Goal: Task Accomplishment & Management: Use online tool/utility

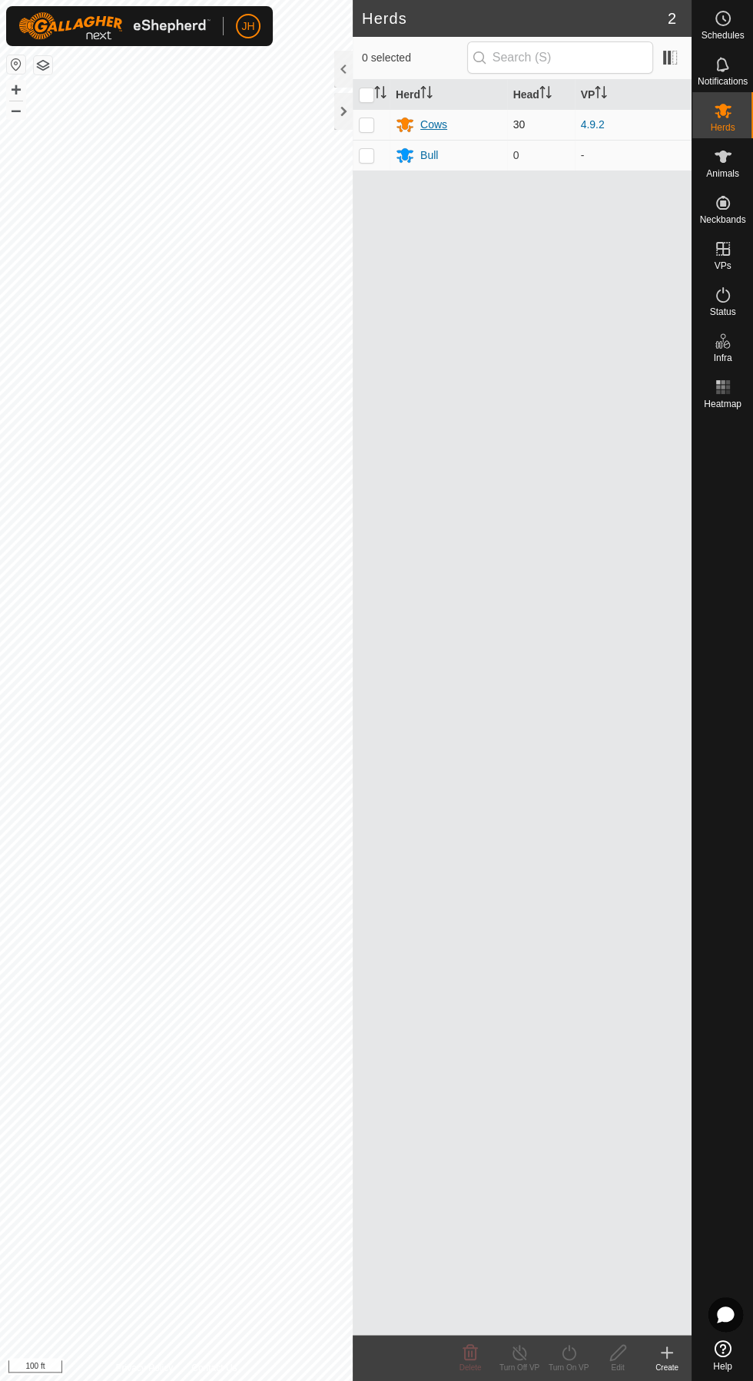
click at [443, 123] on div "Cows" at bounding box center [433, 125] width 27 height 16
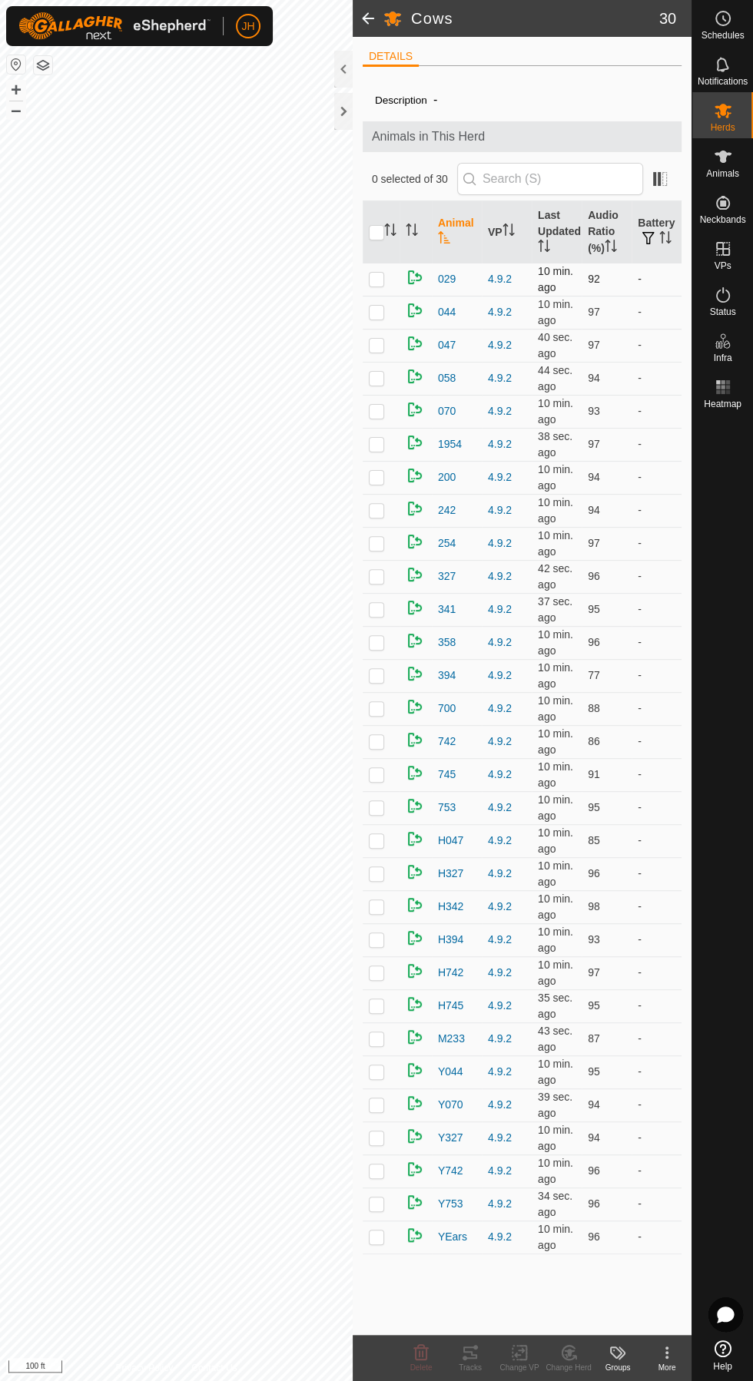
click at [380, 281] on p-checkbox at bounding box center [376, 279] width 15 height 12
checkbox input "true"
click at [392, 307] on td at bounding box center [381, 312] width 37 height 33
checkbox input "true"
click at [475, 1347] on icon at bounding box center [470, 1353] width 14 height 12
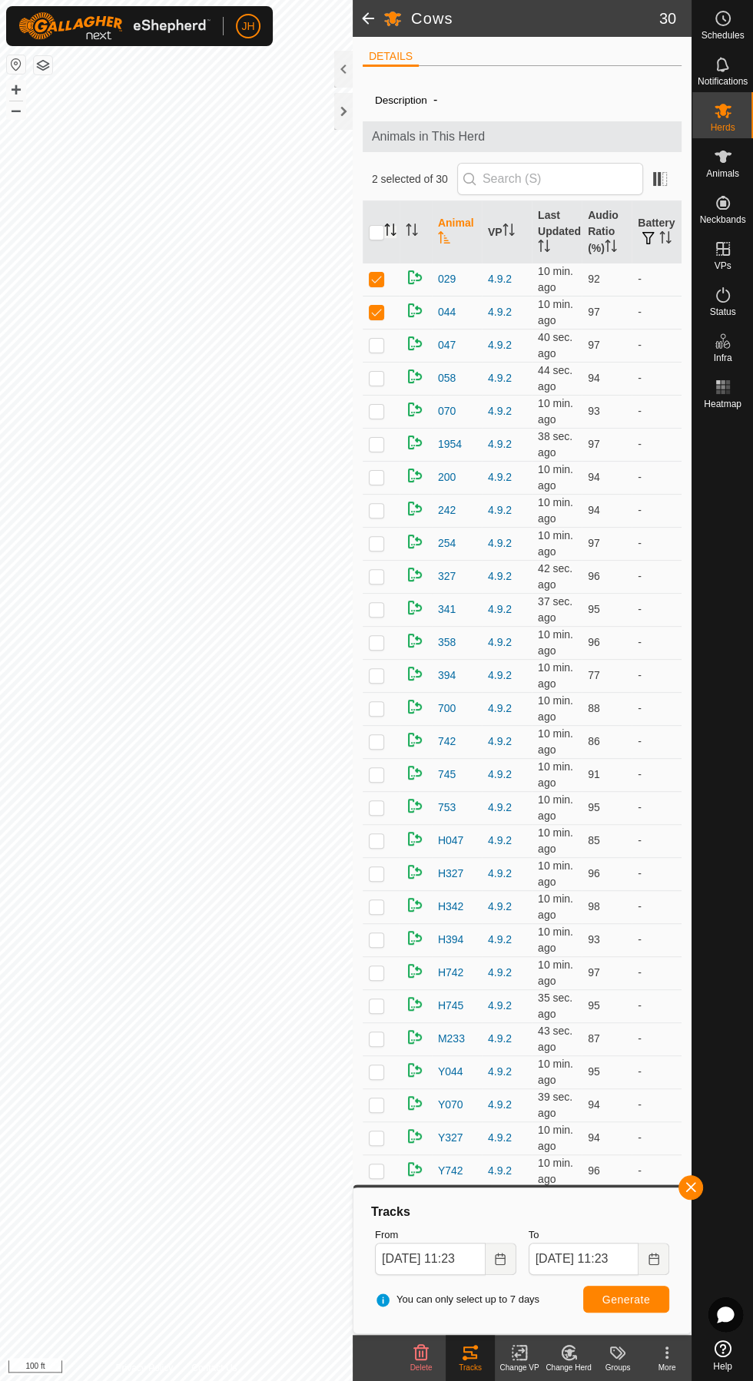
click at [390, 233] on icon "Activate to sort" at bounding box center [390, 230] width 12 height 12
click at [390, 231] on icon "Activate to sort" at bounding box center [390, 230] width 12 height 12
click at [370, 227] on input "checkbox" at bounding box center [376, 232] width 15 height 15
checkbox input "true"
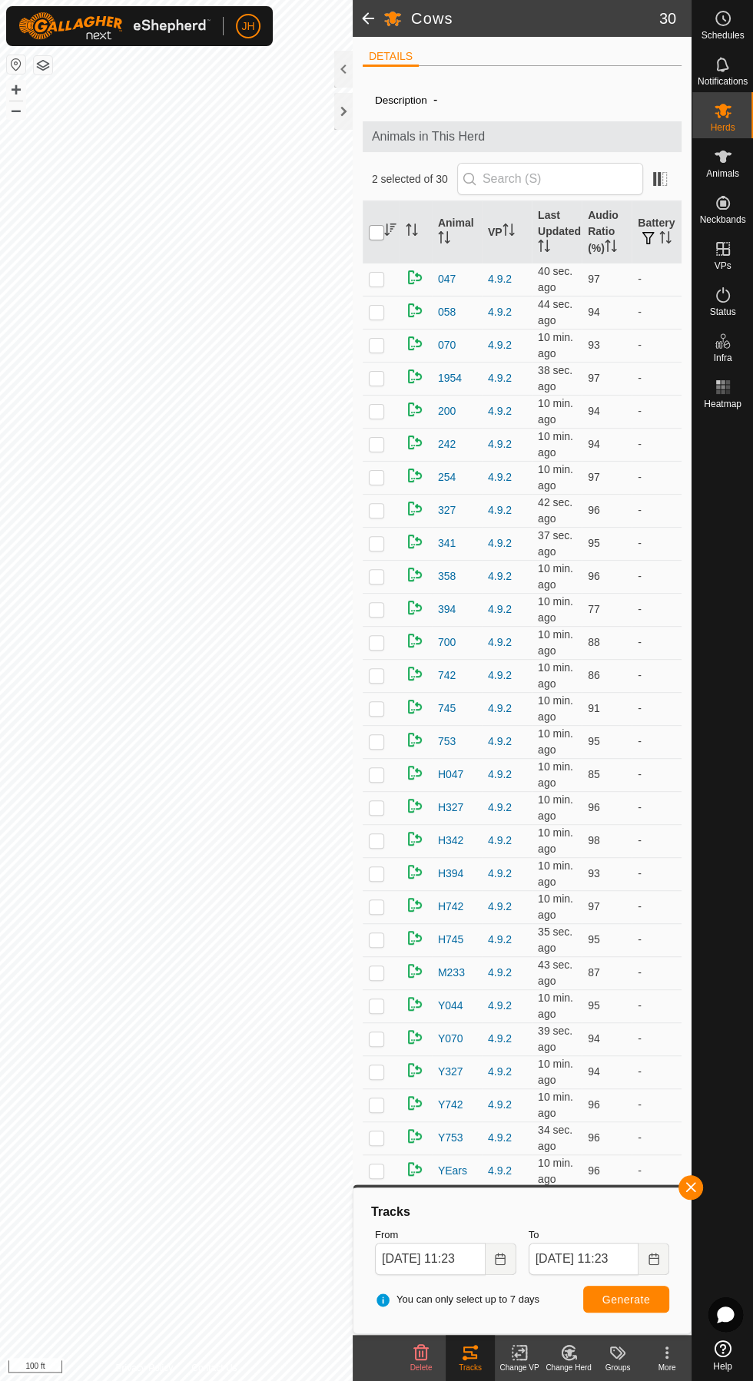
checkbox input "true"
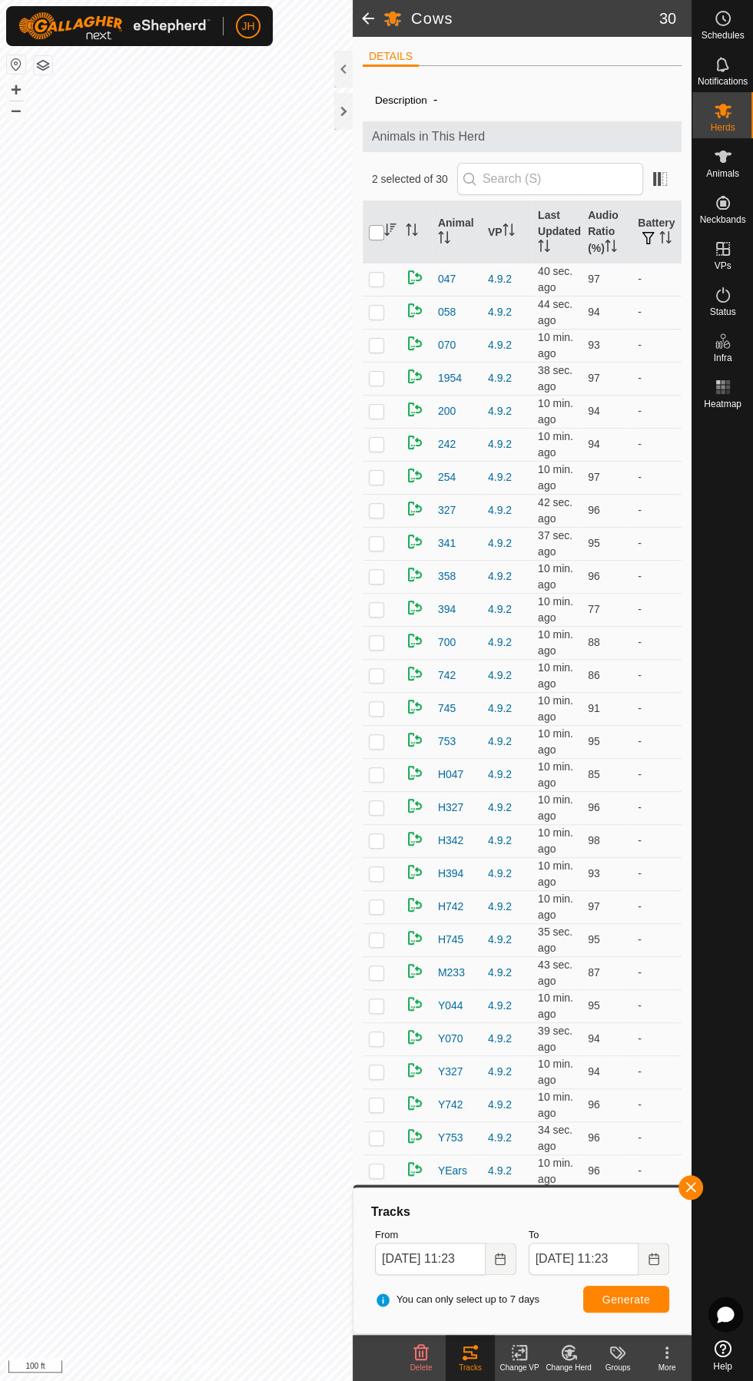
checkbox input "true"
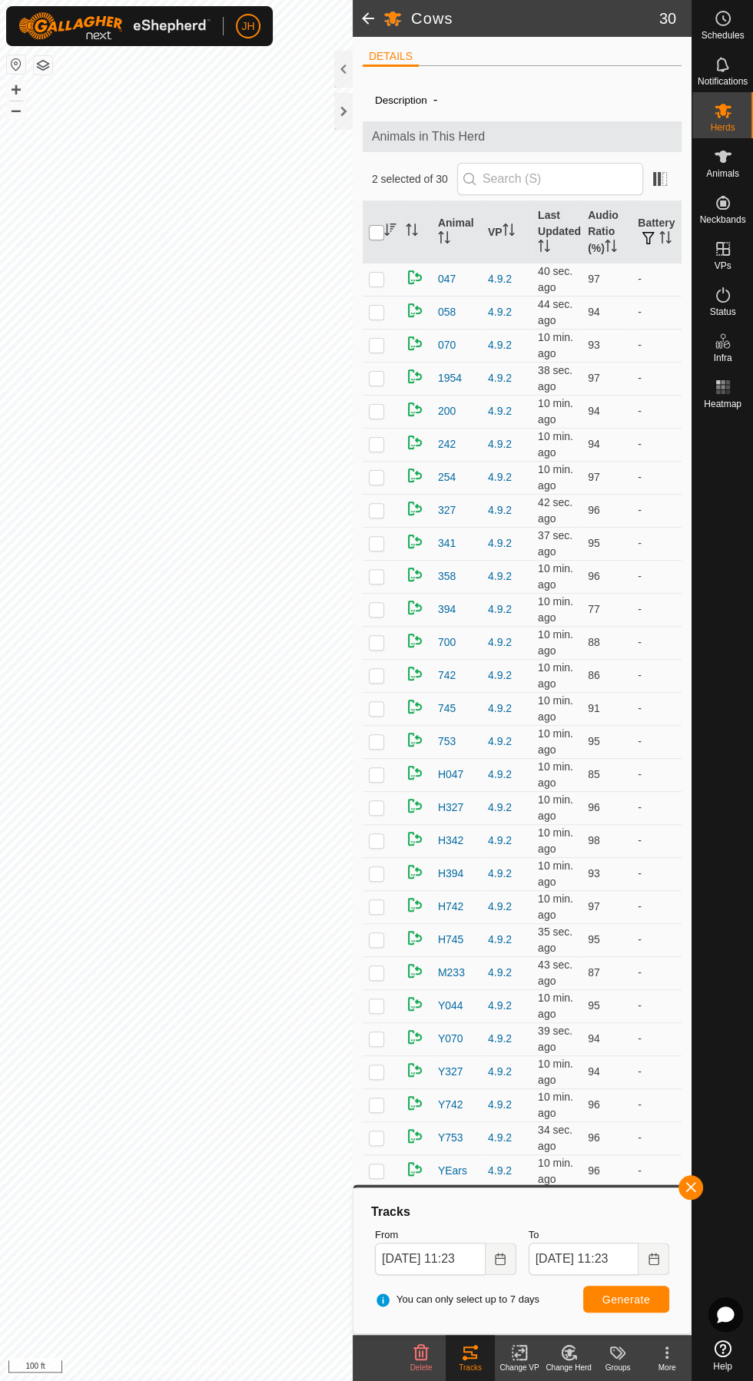
checkbox input "true"
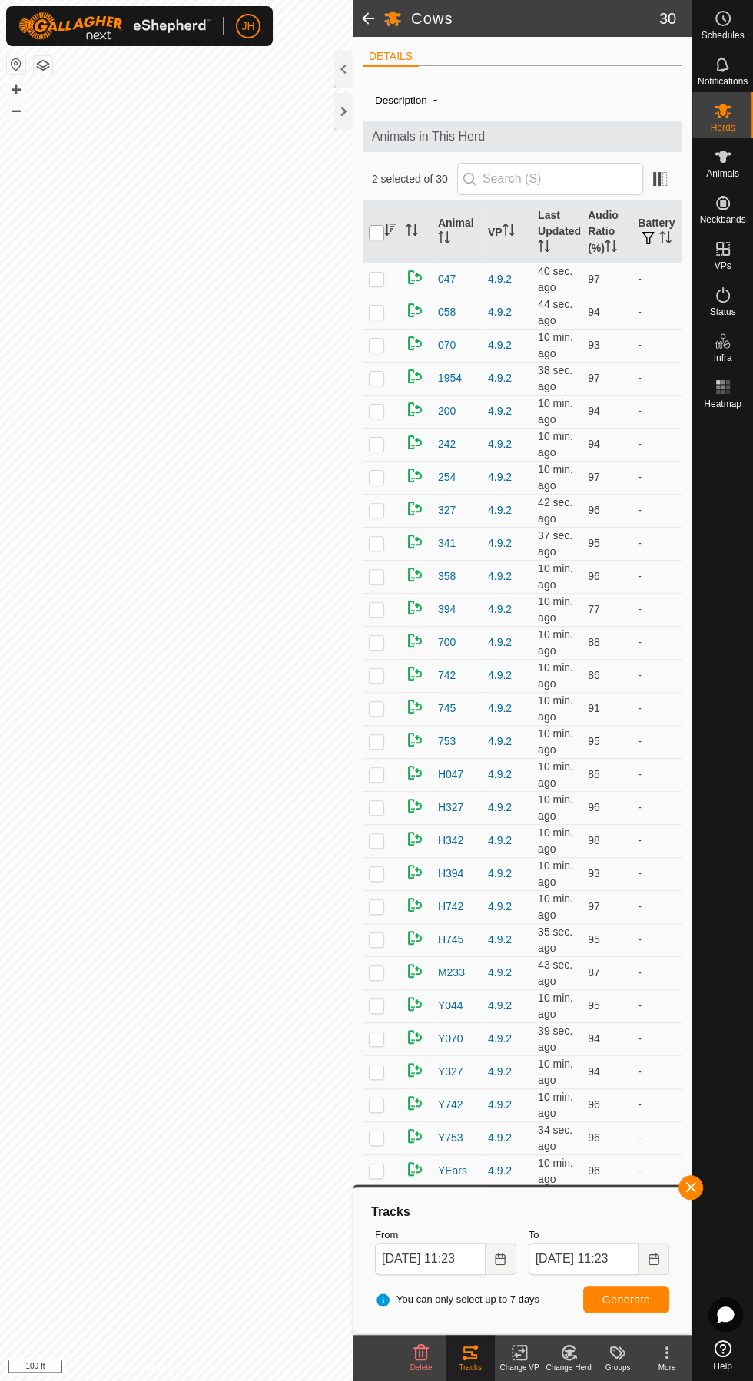
checkbox input "true"
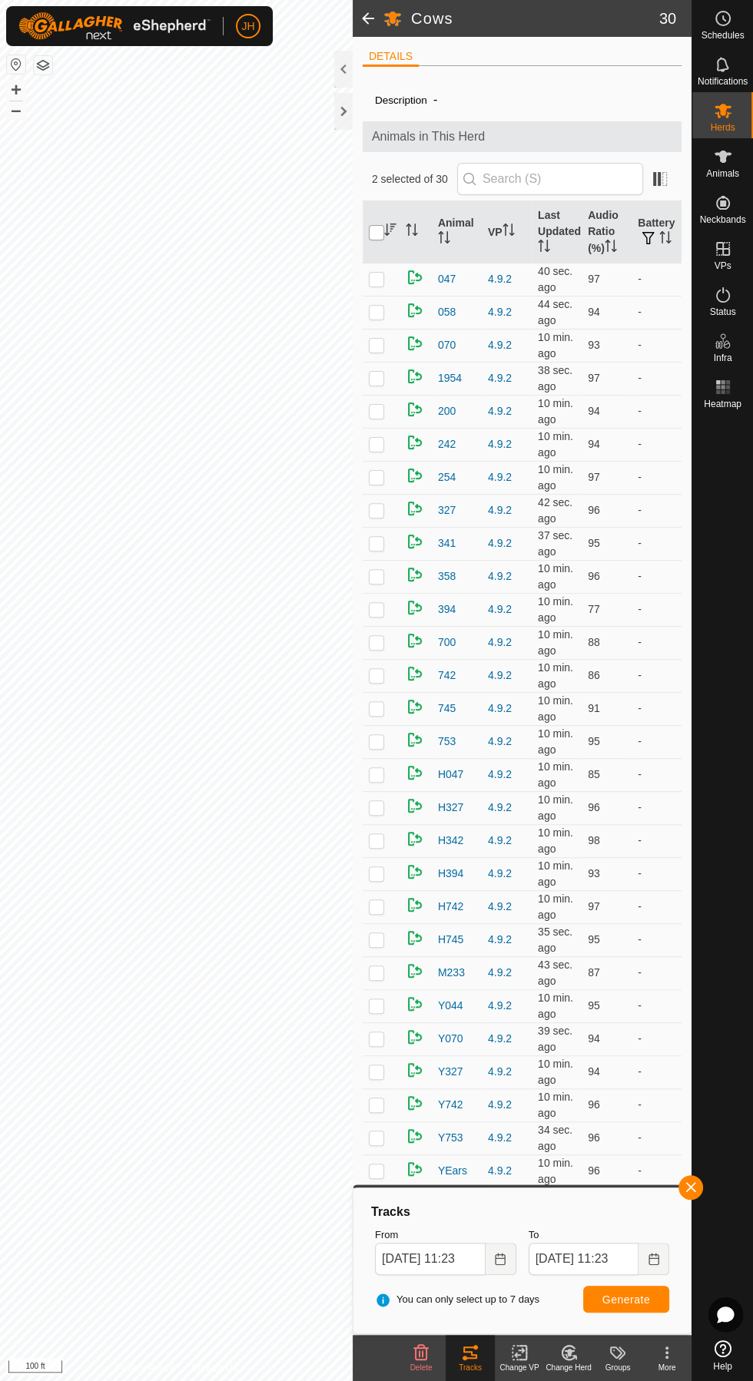
checkbox input "true"
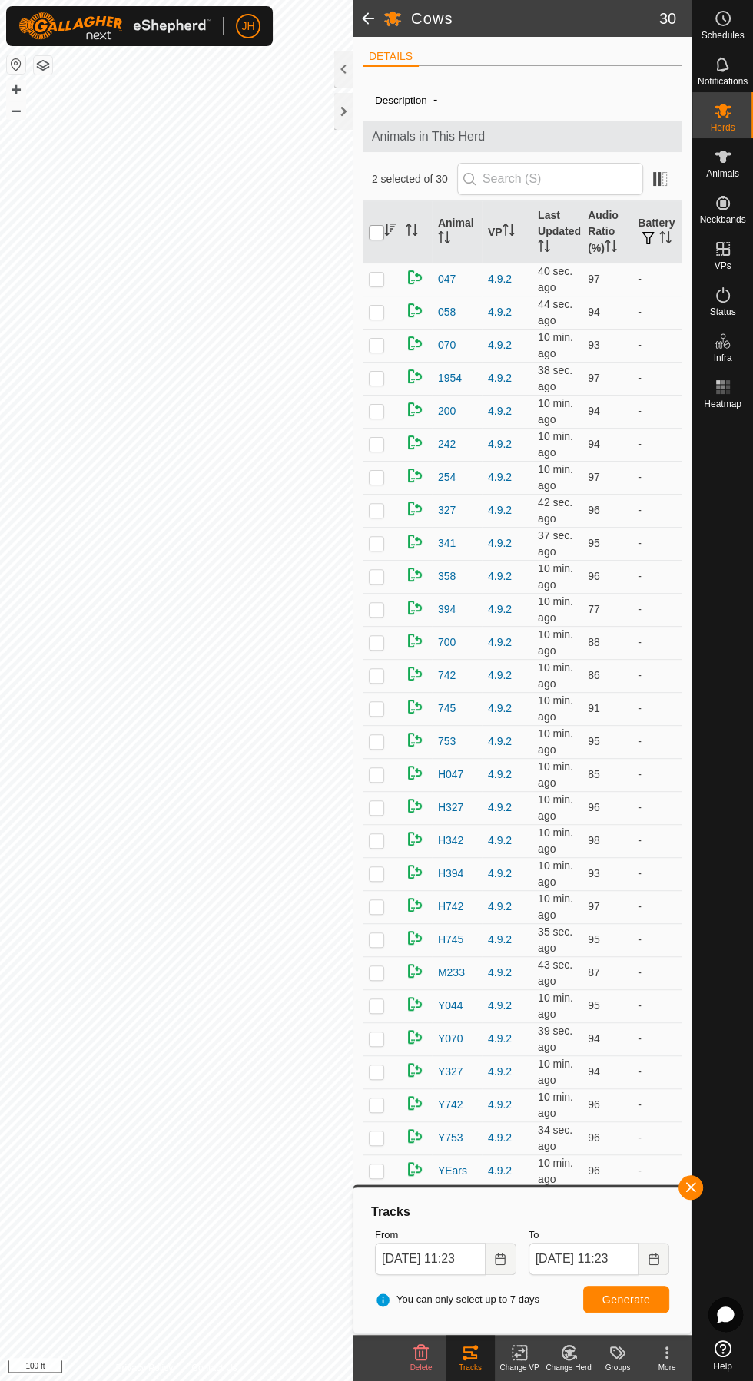
checkbox input "true"
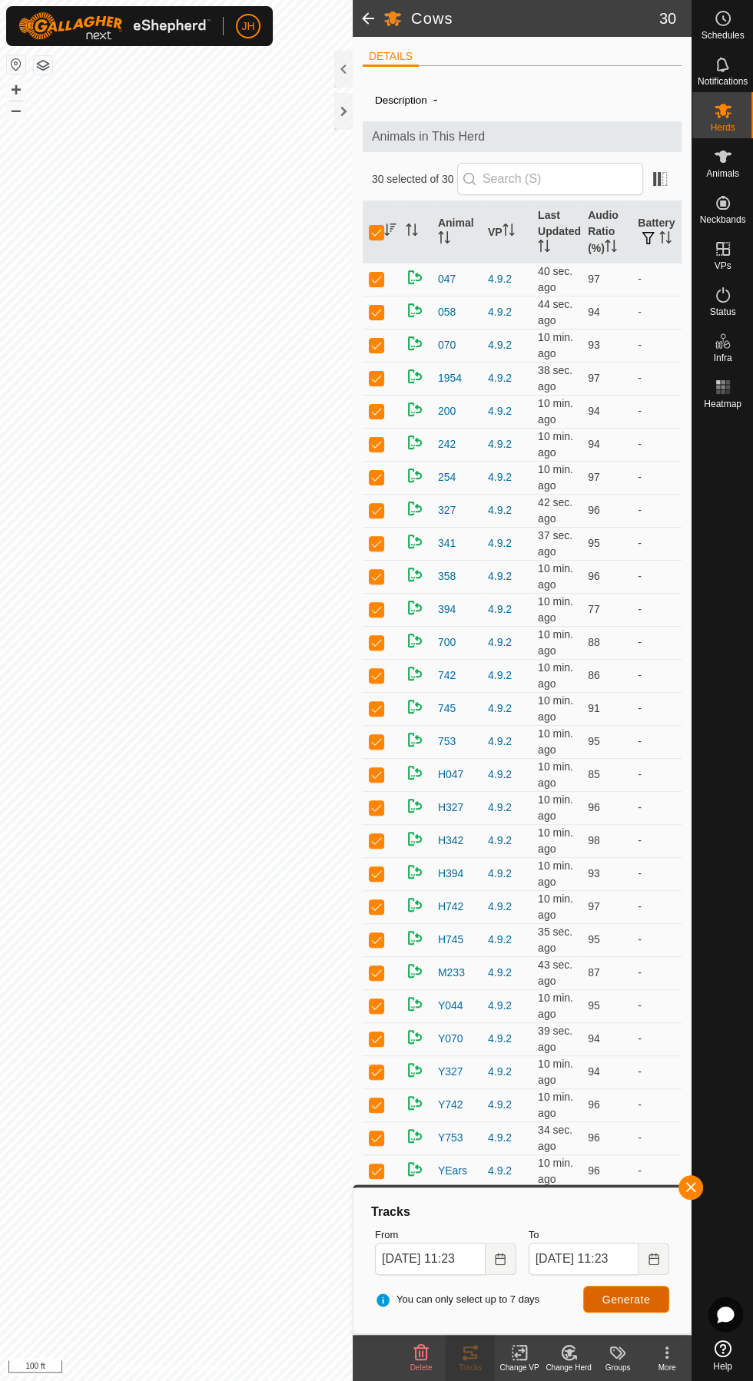
click at [653, 1295] on button "Generate" at bounding box center [626, 1299] width 86 height 27
